Goal: Book appointment/travel/reservation

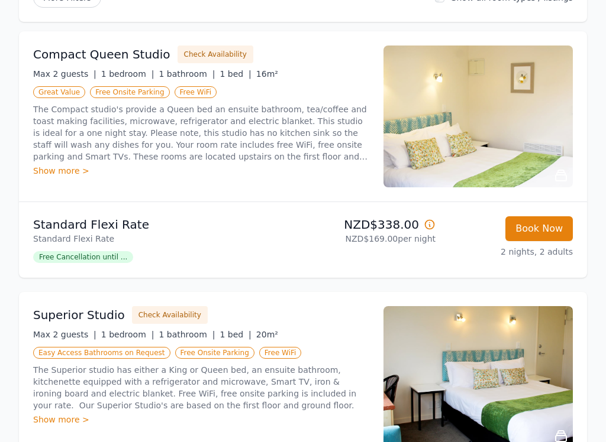
scroll to position [171, 0]
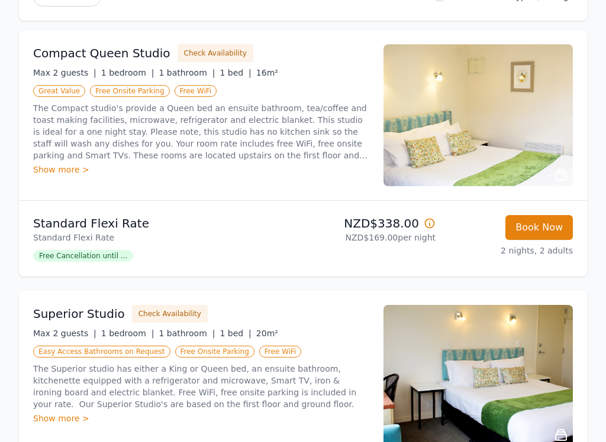
click at [65, 176] on div "Show more >" at bounding box center [201, 170] width 336 height 12
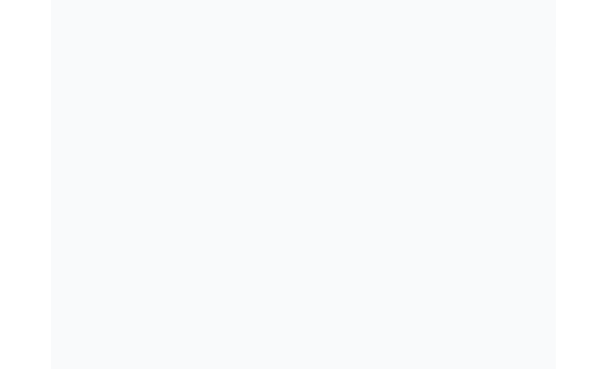
scroll to position [0, 0]
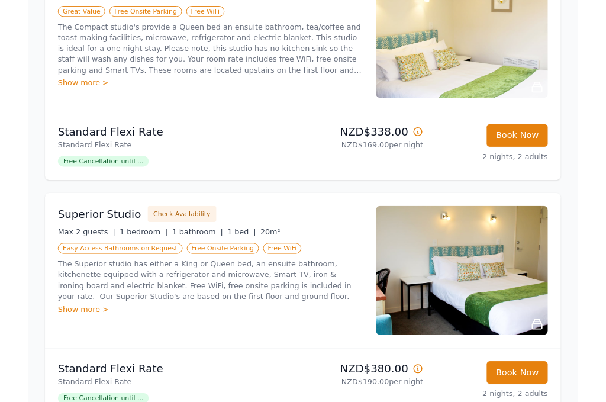
scroll to position [250, 0]
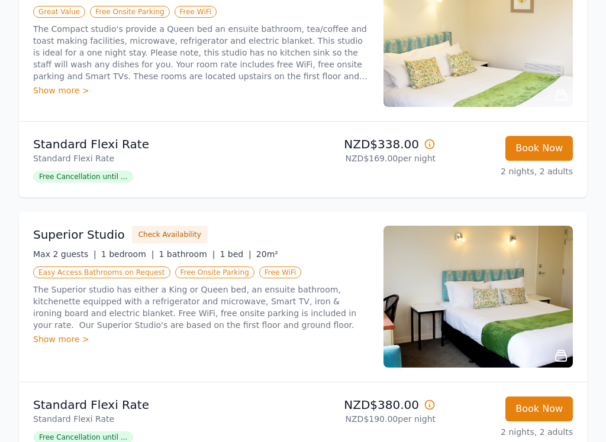
click at [63, 96] on div "Show more >" at bounding box center [201, 91] width 336 height 12
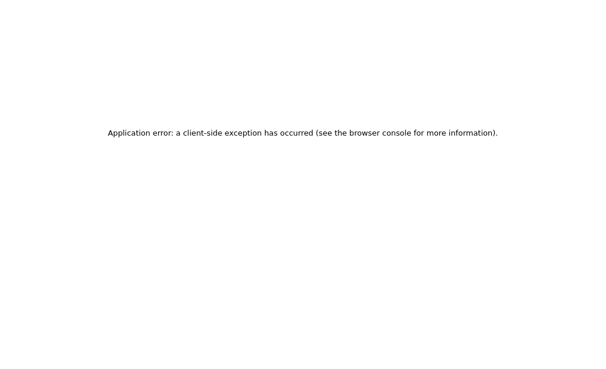
scroll to position [0, 0]
